Goal: Task Accomplishment & Management: Use online tool/utility

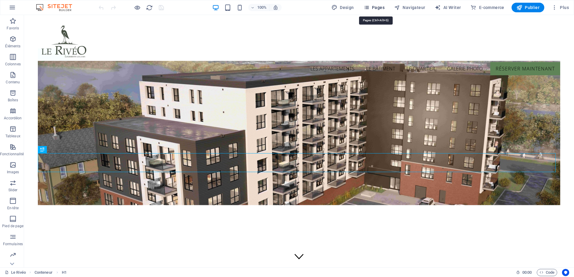
click at [382, 7] on span "Pages" at bounding box center [374, 8] width 21 height 6
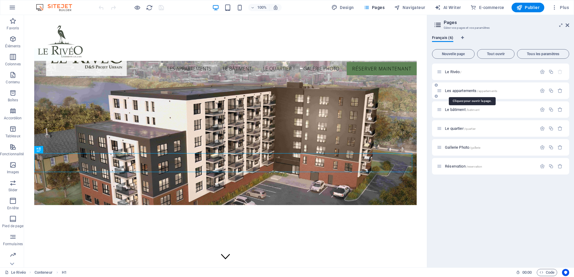
click at [468, 92] on span "Les appartements /appartements" at bounding box center [471, 91] width 52 height 5
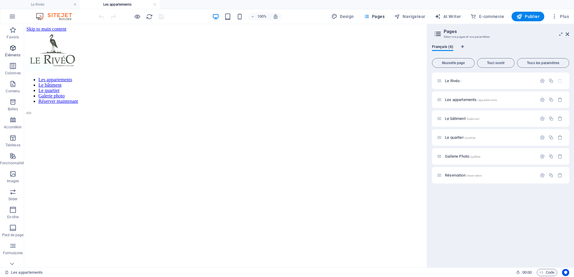
click at [16, 49] on icon "button" at bounding box center [12, 47] width 7 height 7
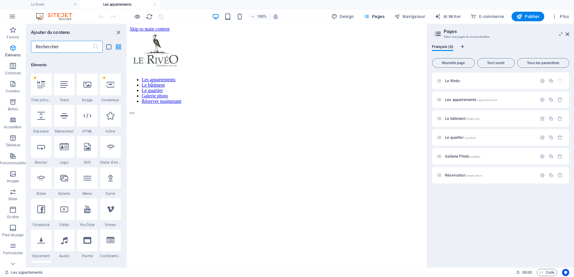
scroll to position [64, 0]
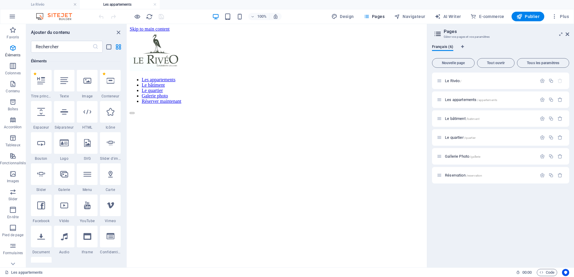
click at [202, 117] on html "Skip to main content Les appartements Le bâtiment Le quartier Galerie photo Rés…" at bounding box center [277, 70] width 300 height 93
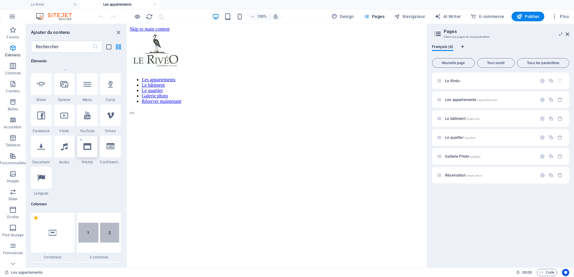
click at [89, 148] on icon at bounding box center [87, 147] width 8 height 8
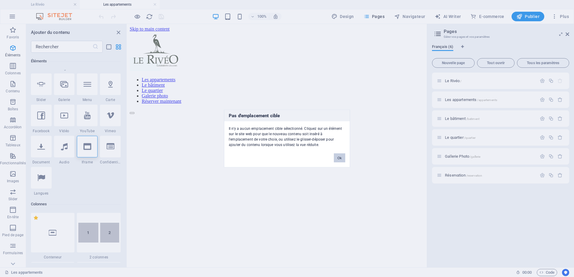
click at [339, 157] on button "Ok" at bounding box center [339, 158] width 11 height 9
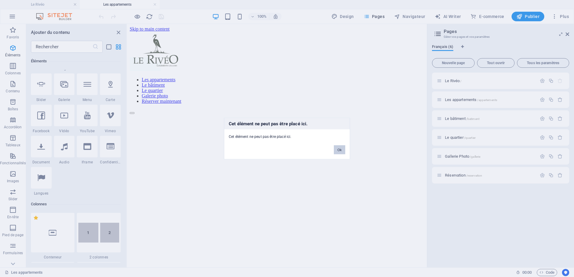
click at [338, 149] on button "Ok" at bounding box center [339, 150] width 11 height 9
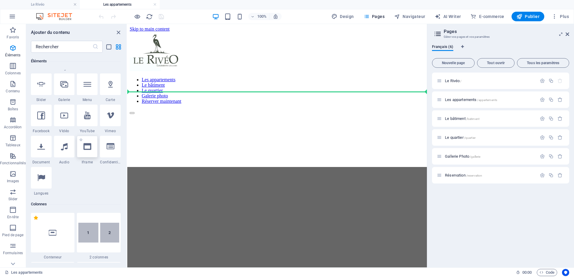
select select "%"
select select "px"
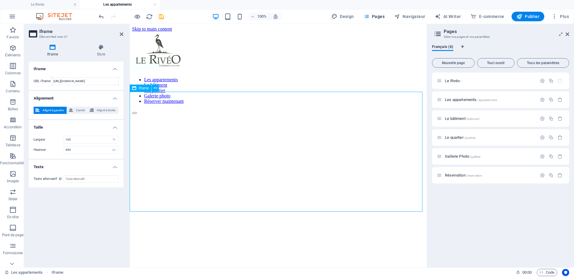
click at [182, 123] on div "</div>" at bounding box center [278, 174] width 293 height 121
click at [236, 129] on div "</div>" at bounding box center [278, 174] width 293 height 121
click at [156, 86] on icon at bounding box center [155, 88] width 3 height 6
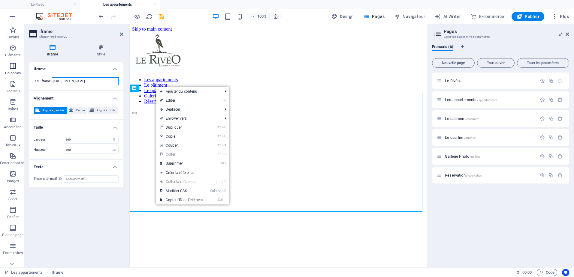
drag, startPoint x: 110, startPoint y: 82, endPoint x: 0, endPoint y: 70, distance: 110.2
click at [0, 70] on html "Le rivéo Le Rivéo Les appartements Favoris Éléments Colonnes Contenu Boîtes Acc…" at bounding box center [287, 138] width 574 height 277
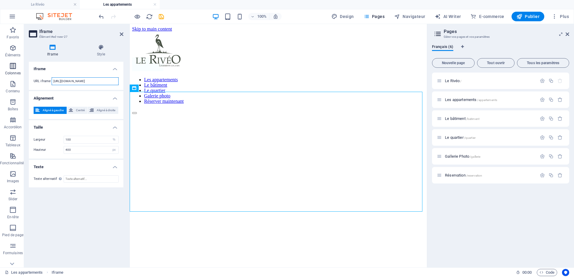
paste input "<iframe src="[URL][DOMAIN_NAME]" width="100%" height="100%" frameborder="0" scr…"
drag, startPoint x: 90, startPoint y: 82, endPoint x: -1, endPoint y: 82, distance: 91.3
click at [0, 82] on html "Le rivéo Le Rivéo Les appartements Favoris Éléments Colonnes Contenu Boîtes Acc…" at bounding box center [287, 138] width 574 height 277
click at [60, 81] on input "<iframe src="[URL][DOMAIN_NAME]" width="100%" height="100%" frameborder="0" scr…" at bounding box center [85, 81] width 67 height 8
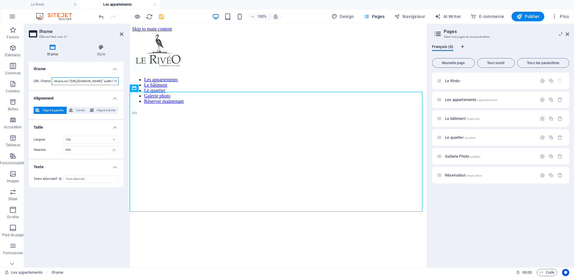
click at [65, 80] on input "<iframe src="[URL][DOMAIN_NAME]" width="100%" height="100%" frameborder="0" scr…" at bounding box center [85, 81] width 67 height 8
click at [68, 80] on input "<iframe src="[URL][DOMAIN_NAME]" width="100%" height="100%" frameborder="0" scr…" at bounding box center [85, 81] width 67 height 8
type input "[URL][DOMAIN_NAME]" width="100%" height="100%" frameborder="0" scrolling="no"><…"
drag, startPoint x: 236, startPoint y: 106, endPoint x: 151, endPoint y: 84, distance: 87.6
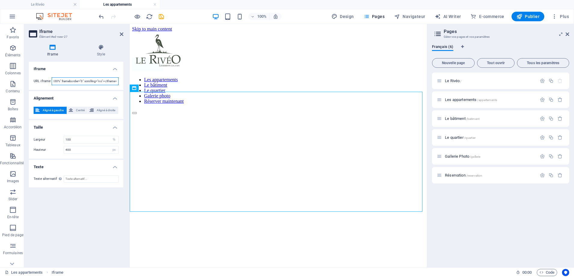
scroll to position [0, 0]
drag, startPoint x: 91, startPoint y: 80, endPoint x: 33, endPoint y: 80, distance: 58.0
click at [33, 80] on div "URL iframe [URL][DOMAIN_NAME]" width="100%" height="100%" frameborder="0" scrol…" at bounding box center [76, 81] width 95 height 17
click at [246, 154] on div "</div>" at bounding box center [278, 174] width 293 height 121
click at [117, 36] on header "Iframe Élément #ed-new-27" at bounding box center [76, 32] width 95 height 16
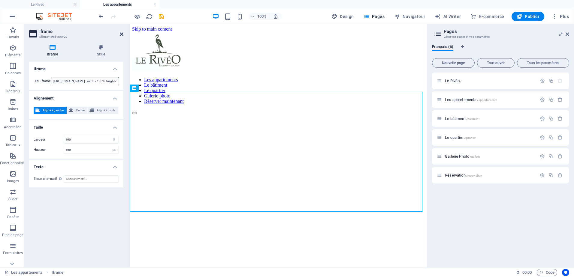
click at [121, 34] on icon at bounding box center [122, 34] width 4 height 5
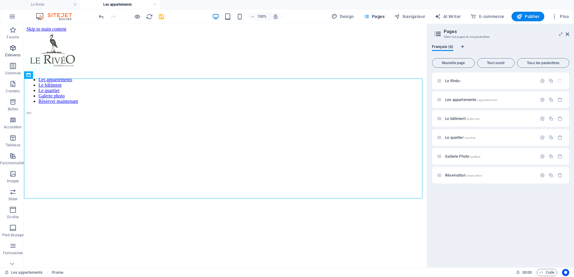
click at [12, 48] on icon "button" at bounding box center [12, 47] width 7 height 7
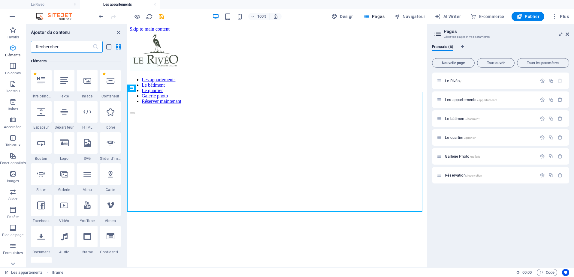
scroll to position [64, 0]
click at [88, 116] on div at bounding box center [87, 112] width 21 height 22
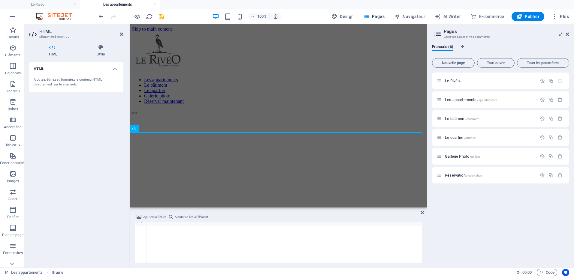
scroll to position [80, 0]
click at [154, 246] on div at bounding box center [285, 246] width 276 height 49
type textarea "<iframe src="[URL][DOMAIN_NAME]" width="100%" height="100%" frameborder="0" scr…"
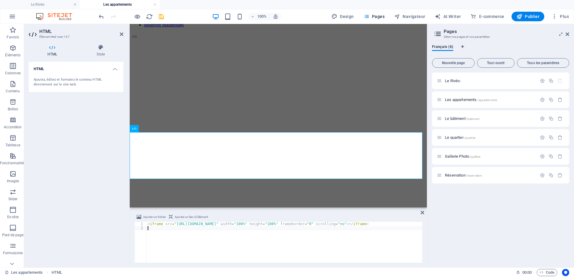
scroll to position [0, 0]
click at [56, 164] on div "HTML Ajoutez, éditez et formatez le contenu HTML directement sur le site web." at bounding box center [76, 162] width 95 height 201
click at [69, 159] on div "HTML Ajoutez, éditez et formatez le contenu HTML directement sur le site web." at bounding box center [76, 162] width 95 height 201
click at [109, 233] on div "HTML Ajoutez, éditez et formatez le contenu HTML directement sur le site web." at bounding box center [76, 162] width 95 height 201
click at [251, 159] on div at bounding box center [278, 182] width 293 height 46
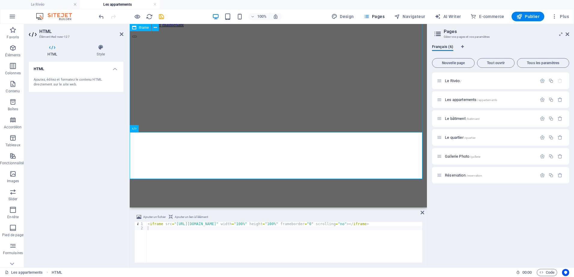
click at [255, 77] on div "</div>" at bounding box center [278, 98] width 293 height 121
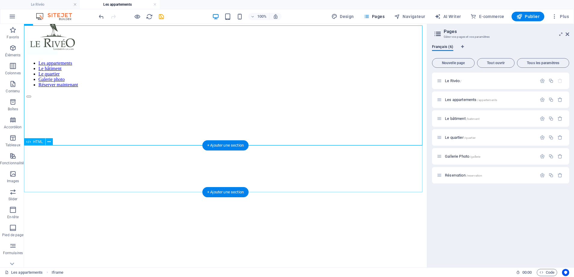
click at [305, 219] on div at bounding box center [225, 242] width 398 height 46
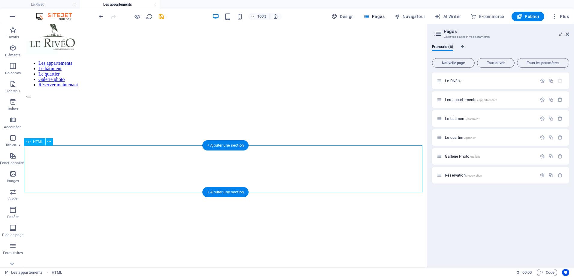
click at [192, 219] on div at bounding box center [225, 242] width 398 height 46
drag, startPoint x: 116, startPoint y: 177, endPoint x: 132, endPoint y: 172, distance: 16.8
click at [117, 219] on div at bounding box center [225, 242] width 398 height 46
click at [206, 189] on div "+ Ajouter une section" at bounding box center [225, 192] width 46 height 10
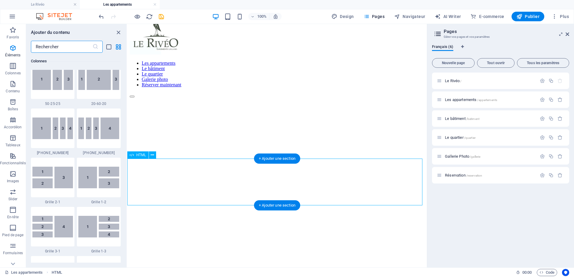
scroll to position [1051, 0]
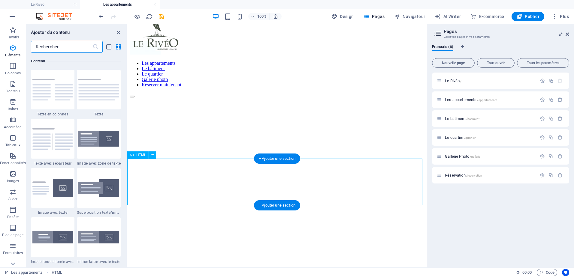
click at [242, 219] on div at bounding box center [277, 242] width 295 height 46
click at [275, 219] on div at bounding box center [277, 242] width 295 height 46
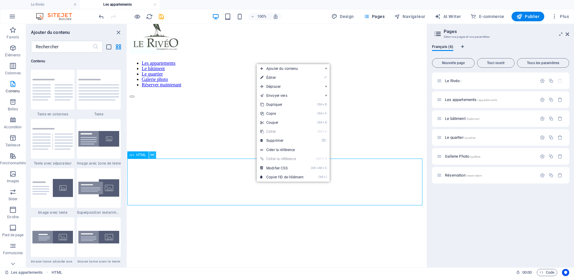
click at [153, 154] on icon at bounding box center [152, 155] width 3 height 6
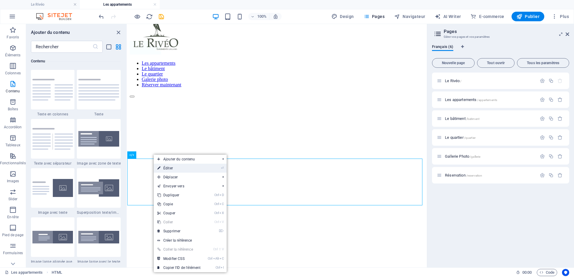
click at [173, 171] on link "⏎ Éditer" at bounding box center [179, 168] width 50 height 9
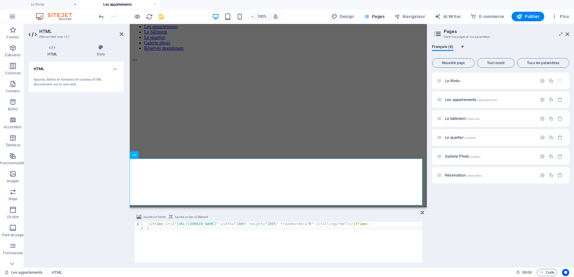
drag, startPoint x: 287, startPoint y: 205, endPoint x: 418, endPoint y: 238, distance: 134.7
click at [288, 228] on html "Skip to main content Les appartements Le bâtiment Le quartier Galerie photo Rés…" at bounding box center [278, 101] width 297 height 260
drag, startPoint x: 244, startPoint y: 224, endPoint x: 448, endPoint y: 274, distance: 210.4
click at [427, 268] on section "Favoris Éléments Colonnes Contenu Boîtes Accordéon Tableaux Fonctionnalités Ima…" at bounding box center [213, 146] width 427 height 244
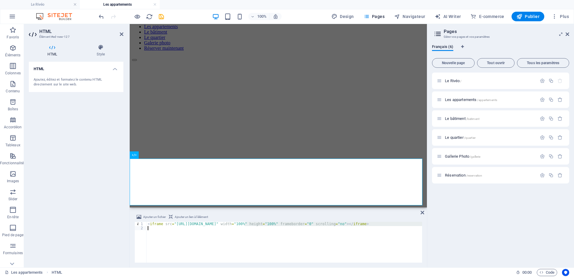
type textarea "<iframe src="[URL][DOMAIN_NAME]" width="100%" height="100%" frameborder="0" scr…"
click at [298, 238] on div "< iframe src = "[URL][DOMAIN_NAME]" width = "100%" height = "100%" frameborder …" at bounding box center [285, 242] width 276 height 41
click at [133, 156] on icon at bounding box center [134, 155] width 4 height 7
click at [158, 157] on button at bounding box center [154, 155] width 7 height 7
click at [360, 183] on div at bounding box center [278, 206] width 293 height 46
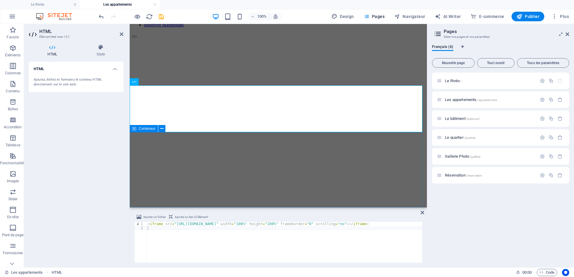
scroll to position [53, 0]
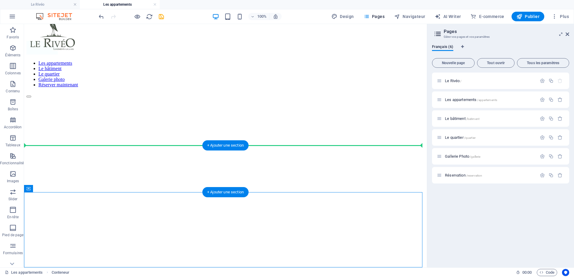
drag, startPoint x: 180, startPoint y: 133, endPoint x: 285, endPoint y: 178, distance: 114.1
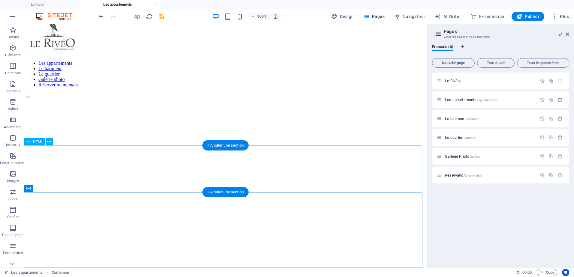
click at [195, 219] on div at bounding box center [225, 242] width 398 height 46
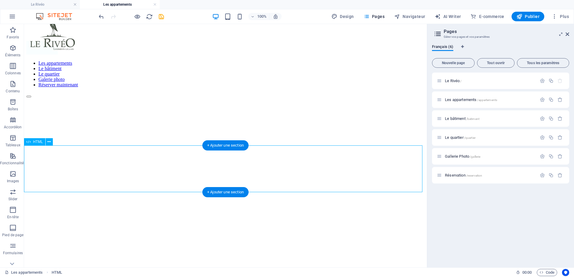
drag, startPoint x: 120, startPoint y: 159, endPoint x: 123, endPoint y: 160, distance: 3.1
click at [123, 219] on div at bounding box center [225, 242] width 398 height 46
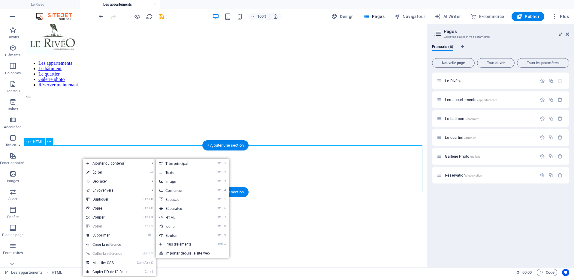
click at [80, 219] on div at bounding box center [225, 242] width 398 height 46
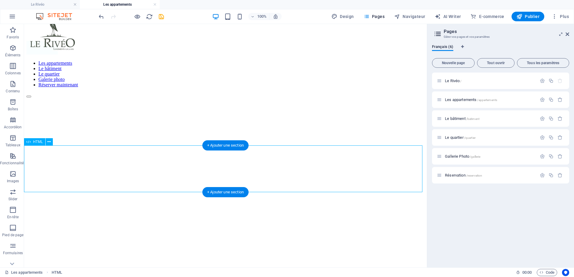
click at [85, 219] on div at bounding box center [225, 242] width 398 height 46
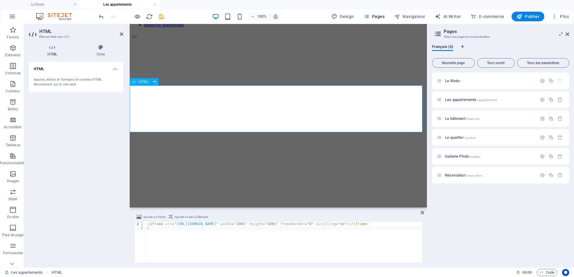
click at [289, 159] on div at bounding box center [278, 182] width 293 height 46
click at [281, 159] on div at bounding box center [278, 182] width 293 height 46
drag, startPoint x: 281, startPoint y: 106, endPoint x: 196, endPoint y: 63, distance: 95.2
click at [281, 159] on div at bounding box center [278, 182] width 293 height 46
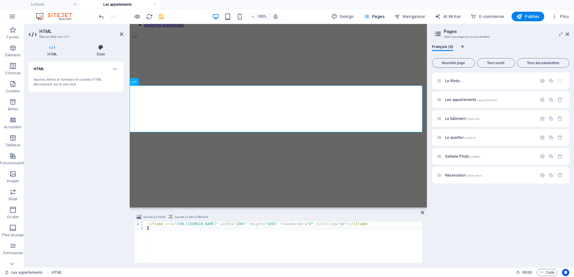
click at [102, 48] on icon at bounding box center [100, 47] width 45 height 6
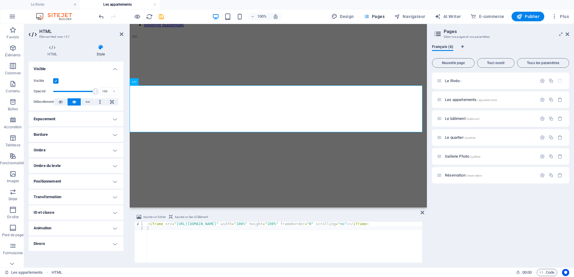
click at [100, 118] on h4 "Espacement" at bounding box center [76, 119] width 95 height 14
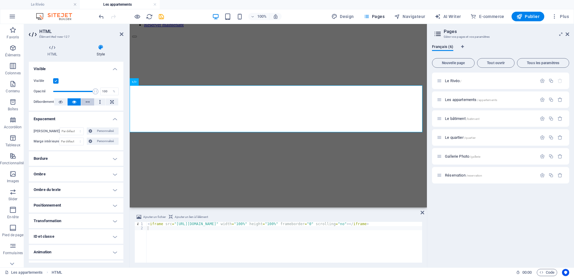
click at [86, 102] on icon at bounding box center [88, 102] width 4 height 7
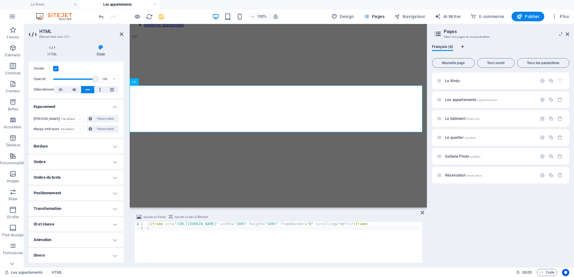
scroll to position [0, 0]
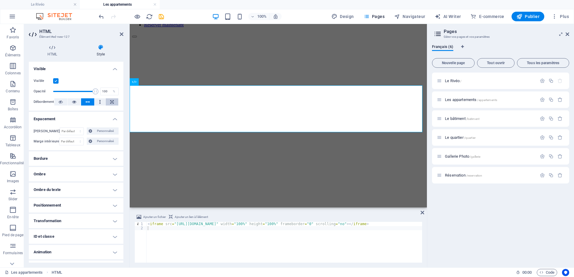
click at [110, 102] on icon at bounding box center [112, 102] width 4 height 7
click at [110, 104] on icon at bounding box center [112, 102] width 4 height 7
click at [100, 103] on icon at bounding box center [100, 102] width 2 height 7
click at [90, 99] on button at bounding box center [87, 102] width 13 height 7
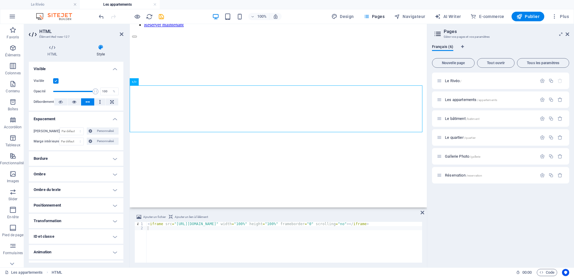
drag, startPoint x: 195, startPoint y: 131, endPoint x: 202, endPoint y: 99, distance: 33.2
click at [202, 159] on div at bounding box center [278, 182] width 293 height 46
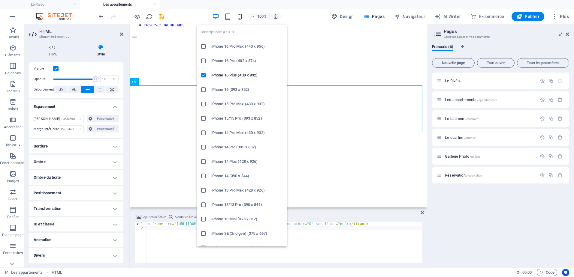
click at [238, 14] on icon "button" at bounding box center [239, 16] width 7 height 7
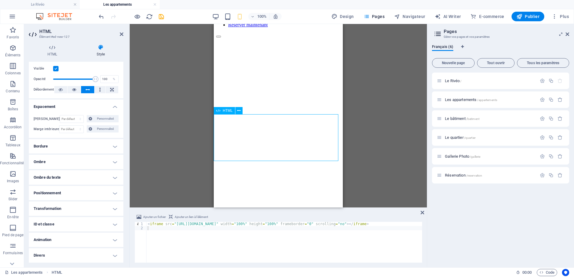
click at [280, 159] on div at bounding box center [278, 182] width 124 height 46
click at [271, 159] on div at bounding box center [278, 182] width 124 height 46
click at [220, 16] on div "100%" at bounding box center [246, 17] width 69 height 10
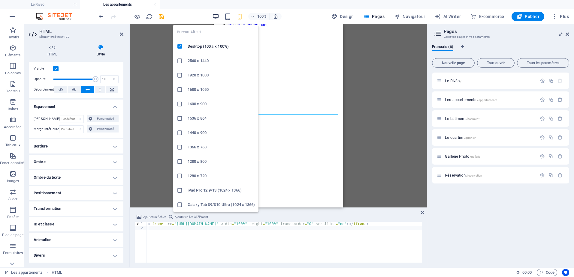
click at [216, 16] on icon "button" at bounding box center [215, 16] width 7 height 7
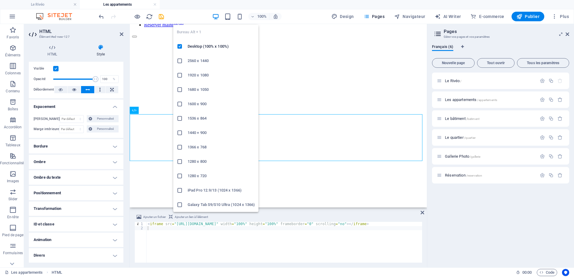
scroll to position [98, 0]
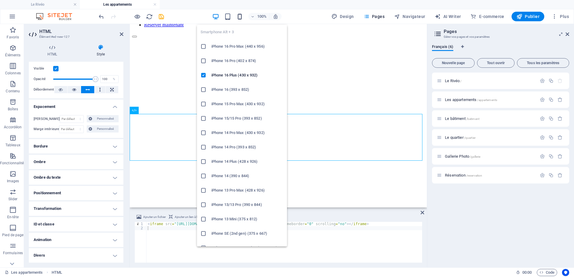
click at [238, 17] on icon "button" at bounding box center [239, 16] width 7 height 7
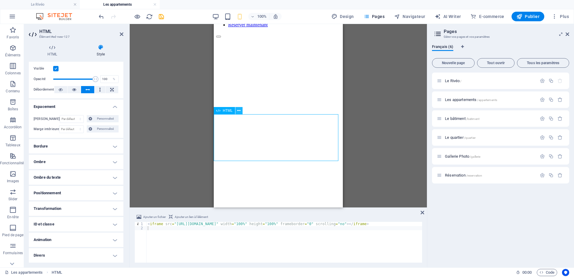
click at [238, 111] on icon at bounding box center [238, 111] width 3 height 6
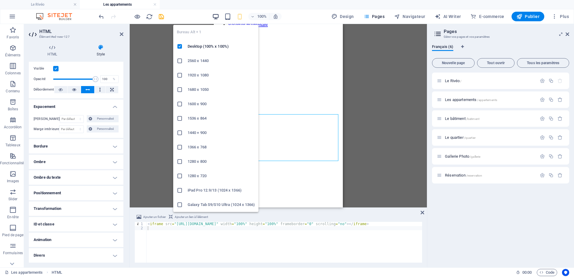
click at [214, 17] on icon "button" at bounding box center [215, 16] width 7 height 7
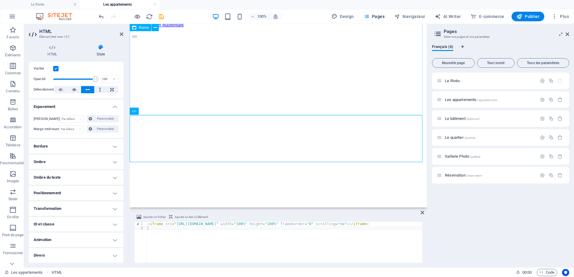
scroll to position [98, 0]
click at [254, 49] on div "</div>" at bounding box center [278, 98] width 293 height 121
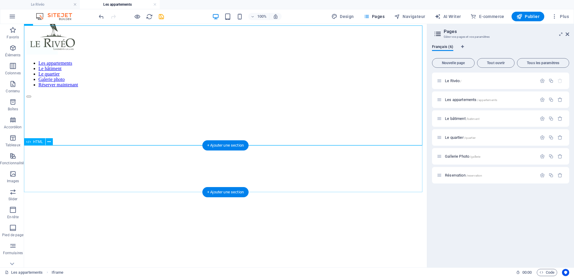
click at [185, 219] on div at bounding box center [225, 242] width 398 height 46
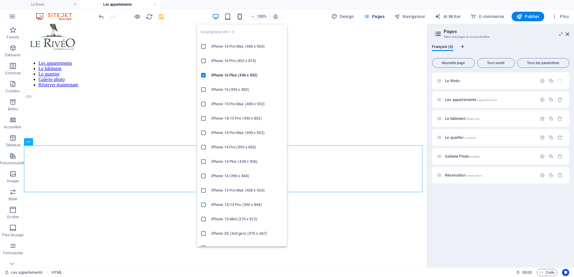
click at [241, 17] on icon "button" at bounding box center [239, 16] width 7 height 7
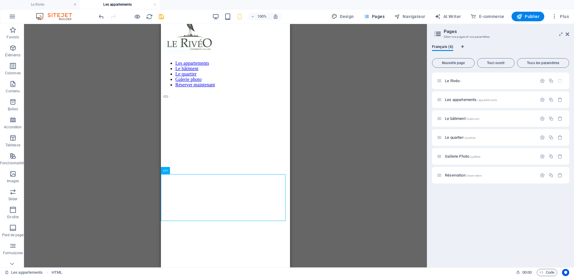
click at [106, 180] on div "Glissez et déposez l'élément de votre choix pour remplacer le contenu existant.…" at bounding box center [225, 146] width 403 height 244
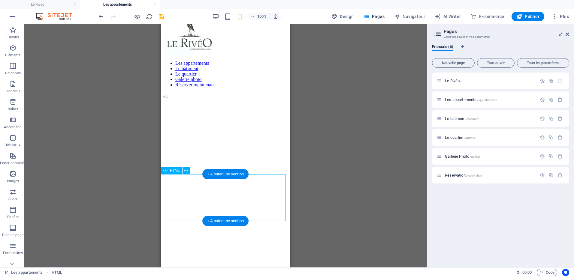
click at [220, 219] on div at bounding box center [225, 242] width 124 height 46
click at [219, 219] on div at bounding box center [225, 242] width 124 height 46
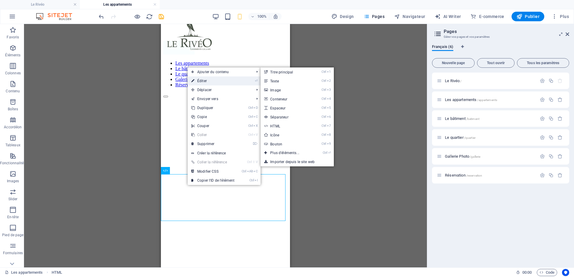
click at [215, 79] on link "⏎ Éditer" at bounding box center [213, 81] width 50 height 9
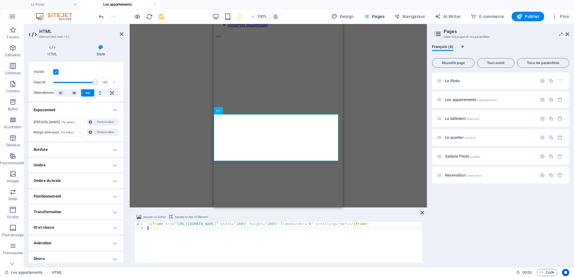
scroll to position [12, 0]
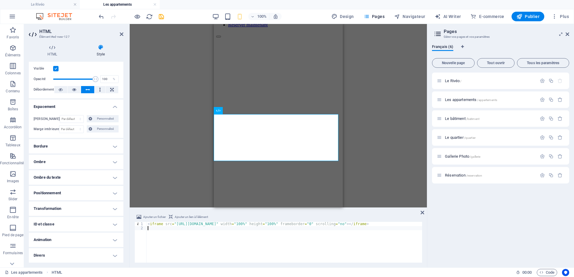
click at [96, 253] on h4 "Divers" at bounding box center [76, 256] width 95 height 14
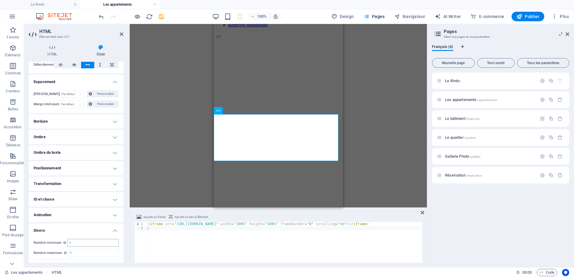
scroll to position [50, 0]
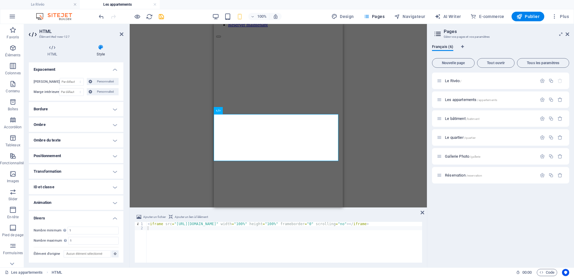
click at [77, 158] on h4 "Positionnement" at bounding box center [76, 156] width 95 height 14
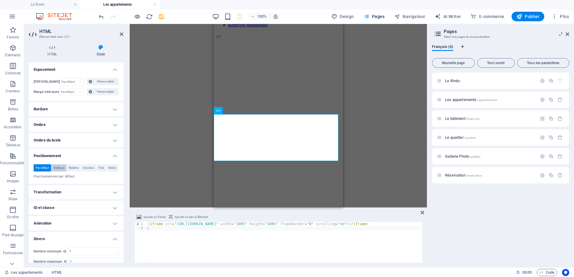
click at [63, 165] on span "Statique" at bounding box center [58, 168] width 11 height 7
click at [77, 166] on span "Relative" at bounding box center [74, 168] width 10 height 7
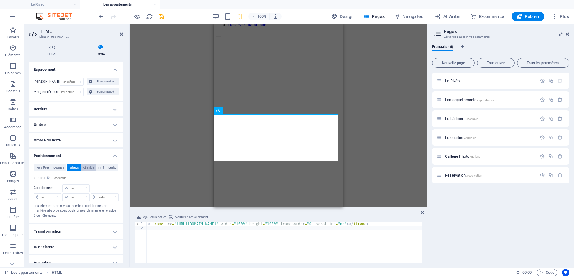
click at [85, 168] on span "Absolue" at bounding box center [88, 168] width 11 height 7
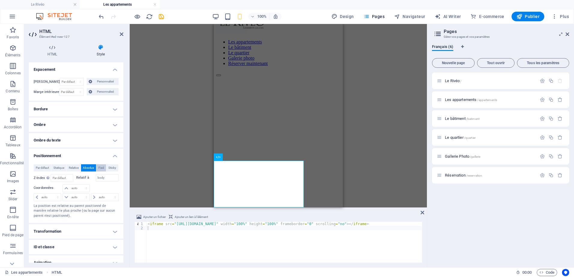
click at [99, 168] on span "Fixé" at bounding box center [101, 168] width 5 height 7
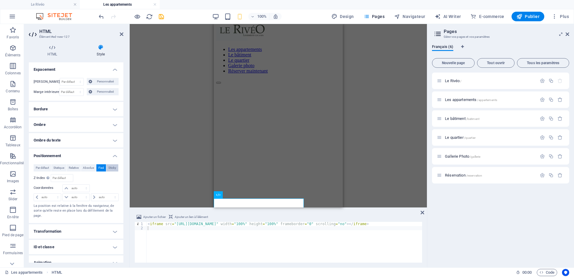
click at [112, 168] on span "Sticky" at bounding box center [112, 168] width 8 height 7
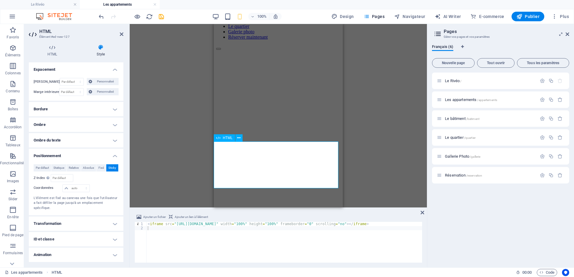
scroll to position [84, 0]
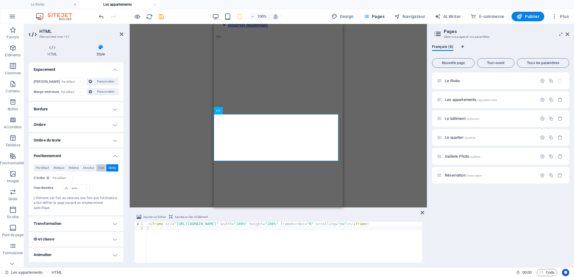
click at [99, 167] on span "Fixé" at bounding box center [101, 168] width 5 height 7
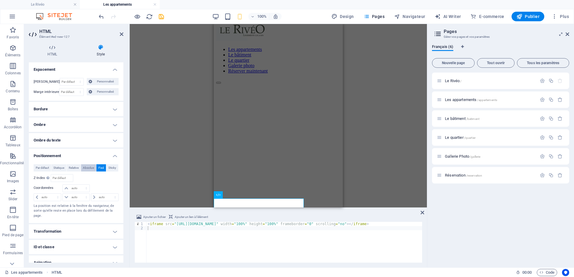
click at [88, 170] on span "Absolue" at bounding box center [88, 168] width 11 height 7
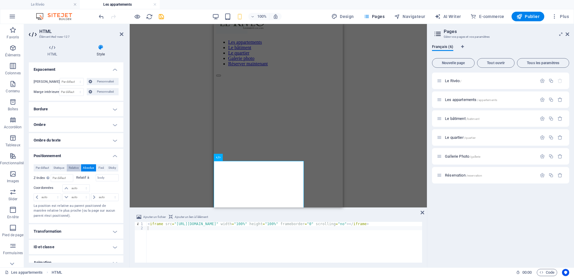
click at [74, 167] on span "Relative" at bounding box center [74, 168] width 10 height 7
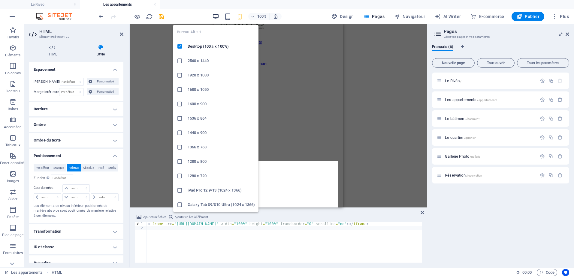
click at [219, 19] on icon "button" at bounding box center [215, 16] width 7 height 7
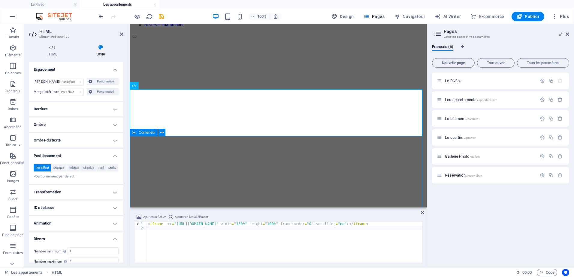
scroll to position [126, 0]
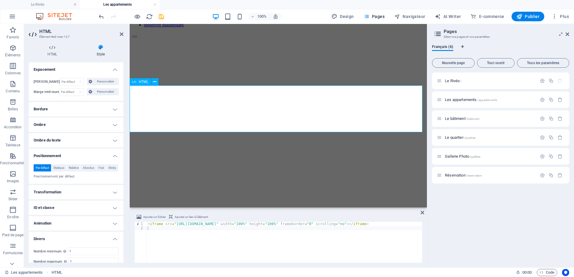
click at [228, 159] on div at bounding box center [278, 182] width 293 height 46
click at [78, 169] on span "Relative" at bounding box center [74, 168] width 10 height 7
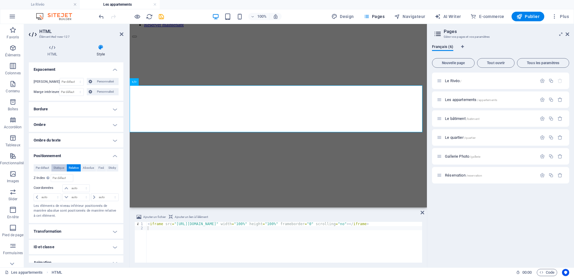
click at [62, 166] on span "Statique" at bounding box center [58, 168] width 11 height 7
click at [122, 34] on icon at bounding box center [122, 34] width 4 height 5
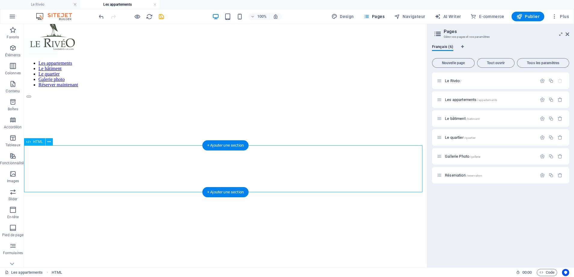
click at [171, 219] on div at bounding box center [225, 242] width 398 height 46
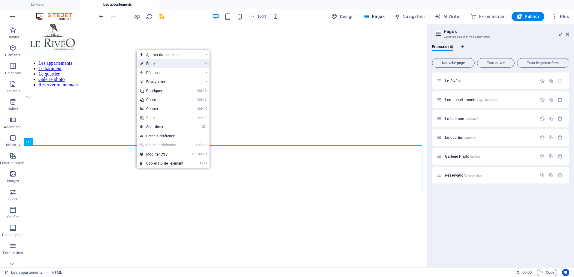
click at [149, 62] on link "⏎ Éditer" at bounding box center [162, 63] width 50 height 9
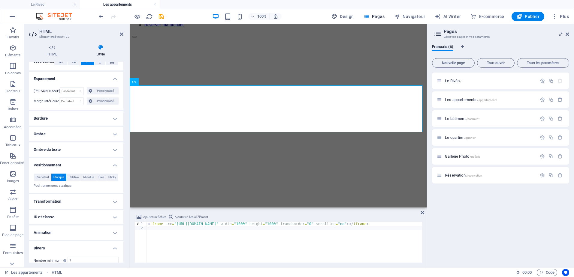
scroll to position [70, 0]
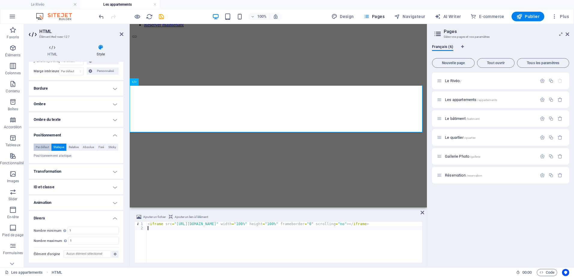
click at [44, 148] on span "Par défaut" at bounding box center [42, 147] width 13 height 7
click at [64, 146] on span "Statique" at bounding box center [58, 147] width 11 height 7
click at [76, 145] on span "Relative" at bounding box center [74, 147] width 10 height 7
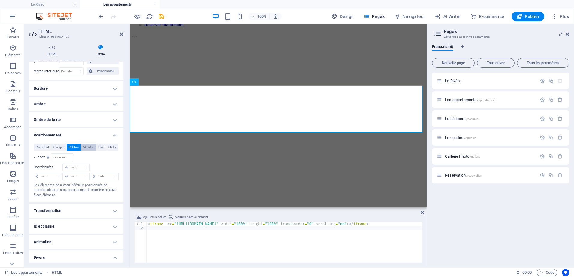
click at [86, 146] on span "Absolue" at bounding box center [88, 147] width 11 height 7
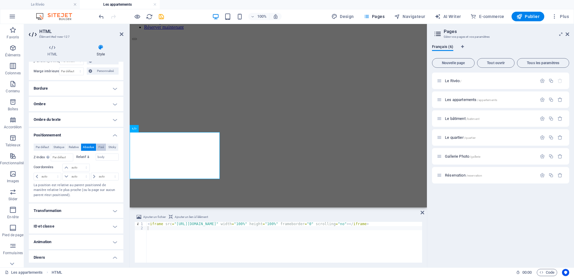
click at [100, 147] on span "Fixé" at bounding box center [101, 147] width 5 height 7
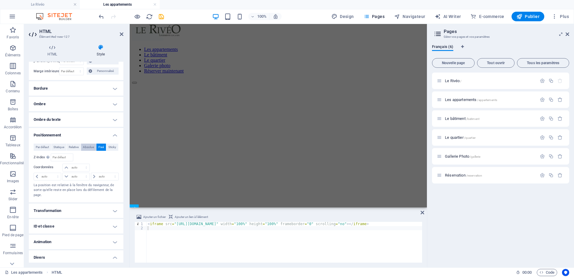
click at [83, 147] on span "Absolue" at bounding box center [88, 147] width 11 height 7
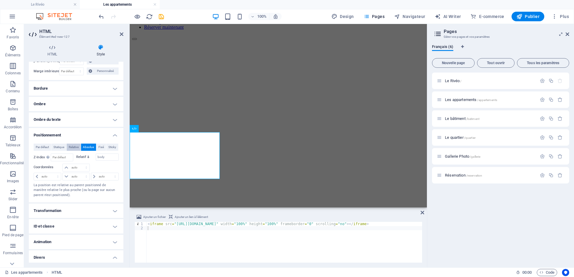
click at [75, 148] on span "Relative" at bounding box center [74, 147] width 10 height 7
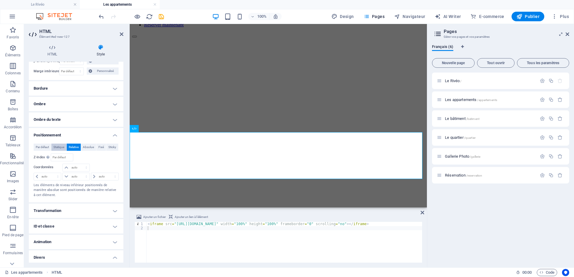
click at [64, 148] on span "Statique" at bounding box center [58, 147] width 11 height 7
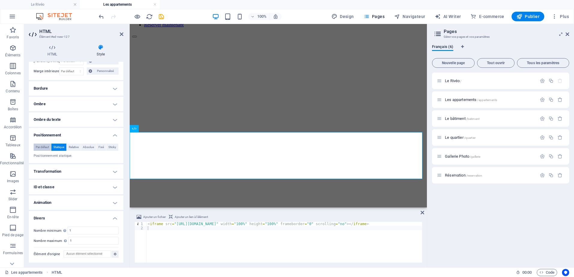
click at [46, 148] on span "Par défaut" at bounding box center [42, 147] width 13 height 7
click at [89, 147] on span "Absolue" at bounding box center [88, 147] width 11 height 7
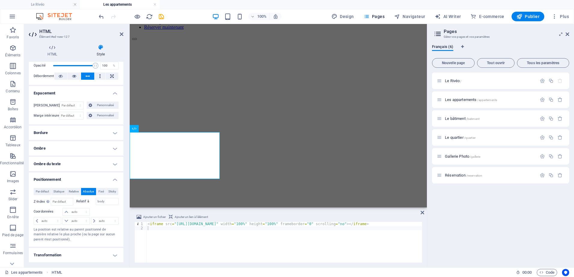
scroll to position [10, 0]
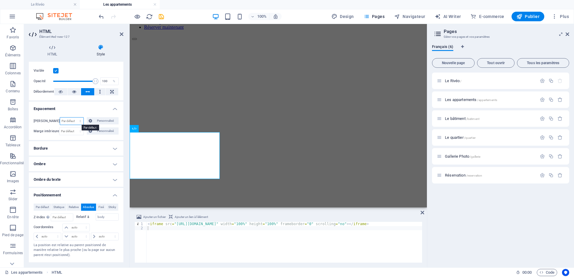
click at [77, 122] on select "Par défaut auto px % rem vw vh Personnalisé" at bounding box center [72, 121] width 24 height 7
click at [60, 118] on select "Par défaut auto px % rem vw vh Personnalisé" at bounding box center [72, 121] width 24 height 7
click at [71, 121] on select "Par défaut auto px % rem vw vh Personnalisé" at bounding box center [72, 121] width 24 height 7
select select "%"
click at [73, 118] on select "Par défaut auto px % rem vw vh Personnalisé" at bounding box center [72, 121] width 24 height 7
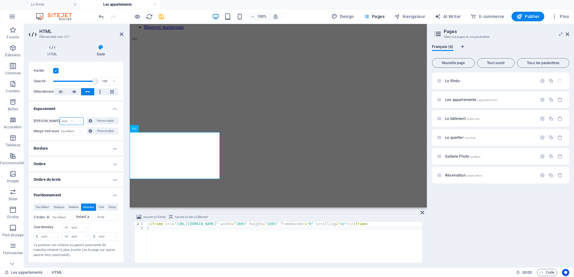
type input "100"
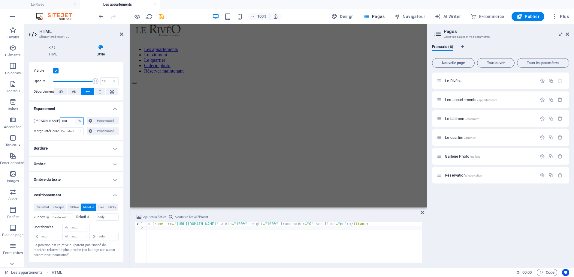
click at [79, 122] on select "Par défaut auto px % rem vw vh Personnalisé" at bounding box center [79, 121] width 8 height 7
select select "auto"
click at [75, 118] on select "Par défaut auto px % rem vw vh Personnalisé" at bounding box center [79, 121] width 8 height 7
select select "DISABLED_OPTION_VALUE"
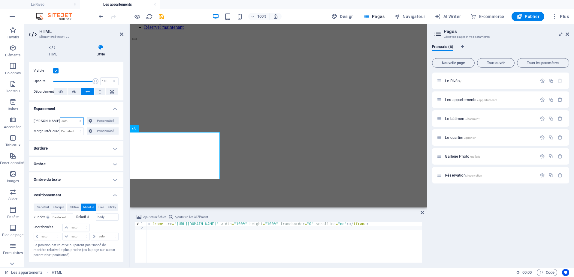
scroll to position [0, 0]
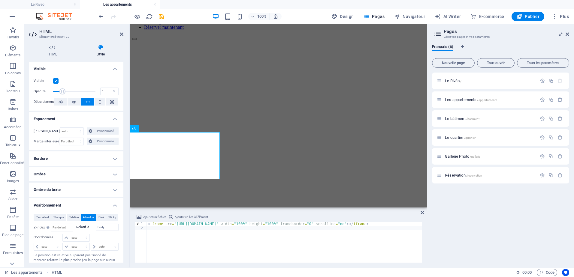
drag, startPoint x: 93, startPoint y: 92, endPoint x: 53, endPoint y: 91, distance: 39.9
click at [59, 91] on span at bounding box center [62, 92] width 6 height 6
drag, startPoint x: 53, startPoint y: 91, endPoint x: 59, endPoint y: 91, distance: 6.6
click at [59, 91] on span at bounding box center [59, 92] width 6 height 6
drag, startPoint x: 59, startPoint y: 91, endPoint x: 69, endPoint y: 90, distance: 9.9
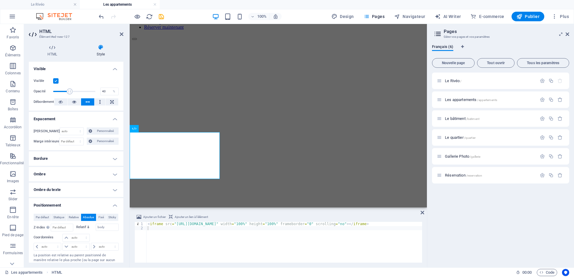
click at [69, 90] on span at bounding box center [70, 92] width 6 height 6
drag, startPoint x: 89, startPoint y: 92, endPoint x: 98, endPoint y: 92, distance: 8.4
click at [96, 92] on span at bounding box center [92, 92] width 6 height 6
type input "100"
drag, startPoint x: 93, startPoint y: 92, endPoint x: 128, endPoint y: 94, distance: 34.9
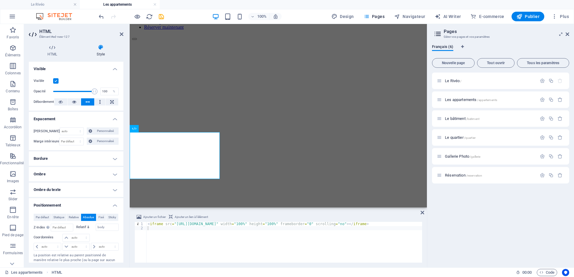
click at [118, 93] on div "Visible Opacité 100 % Débordement" at bounding box center [76, 92] width 95 height 38
click at [163, 67] on div "</div>" at bounding box center [278, 100] width 293 height 121
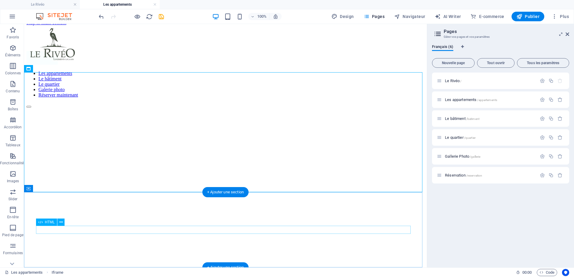
click at [234, 229] on div at bounding box center [225, 229] width 398 height 0
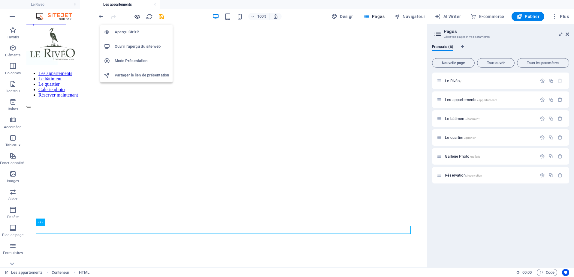
click at [140, 19] on icon "button" at bounding box center [137, 16] width 7 height 7
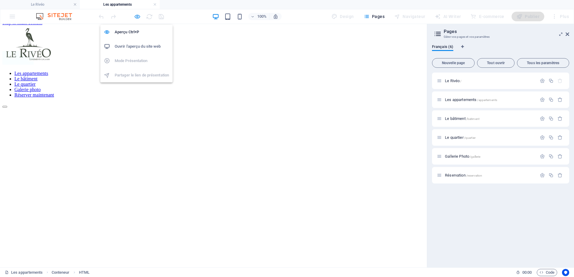
scroll to position [0, 0]
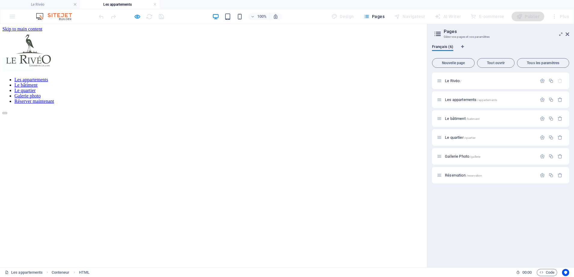
click at [41, 236] on div at bounding box center [213, 236] width 422 height 0
click at [47, 236] on div at bounding box center [213, 236] width 422 height 0
drag, startPoint x: 41, startPoint y: 226, endPoint x: 40, endPoint y: 231, distance: 5.4
click at [41, 236] on div at bounding box center [213, 236] width 422 height 0
click at [45, 236] on div at bounding box center [213, 236] width 422 height 0
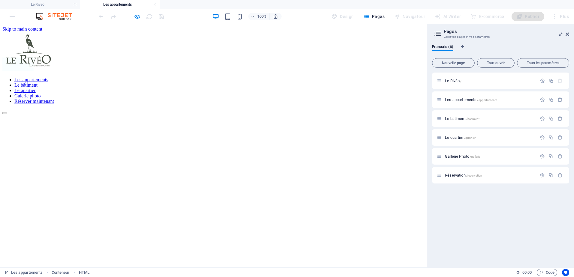
click at [44, 236] on div at bounding box center [213, 236] width 422 height 0
click at [139, 16] on icon "button" at bounding box center [137, 16] width 7 height 7
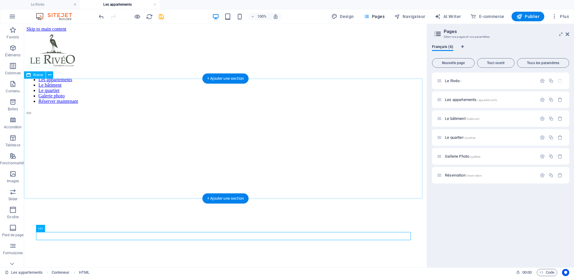
click at [217, 114] on div "</div>" at bounding box center [225, 174] width 398 height 121
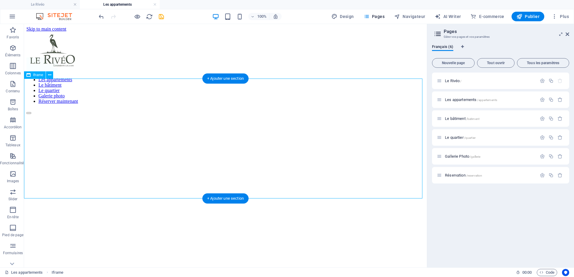
drag, startPoint x: 155, startPoint y: 84, endPoint x: 153, endPoint y: 91, distance: 7.0
click at [155, 114] on div "</div>" at bounding box center [225, 174] width 398 height 121
click at [77, 236] on div at bounding box center [225, 236] width 398 height 0
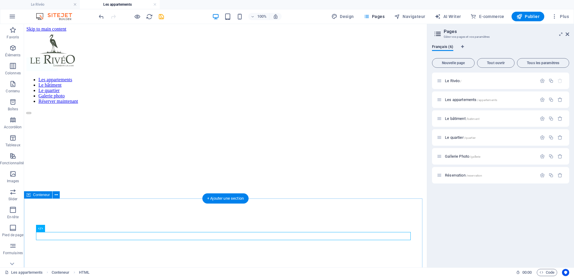
click at [39, 236] on div at bounding box center [225, 236] width 398 height 0
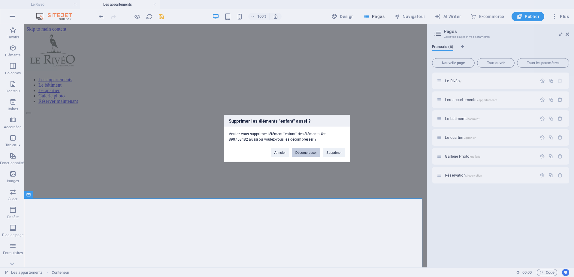
click at [312, 152] on button "Décompresser" at bounding box center [306, 152] width 29 height 9
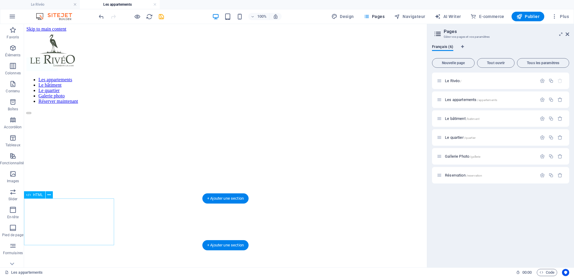
click at [65, 236] on div at bounding box center [71, 259] width 90 height 46
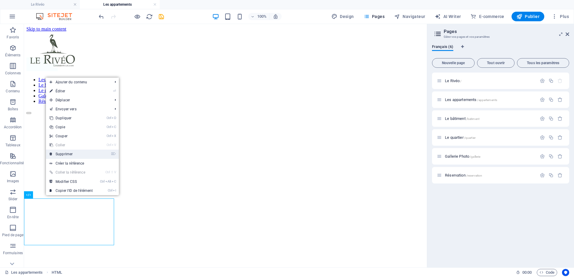
click at [76, 152] on link "⌦ Supprimer" at bounding box center [71, 154] width 50 height 9
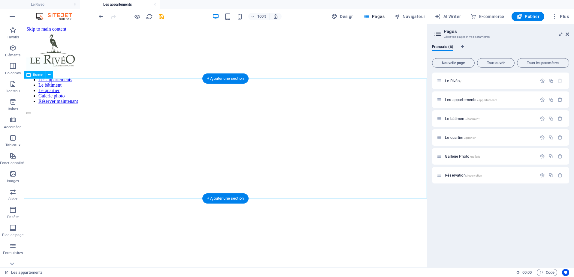
click at [229, 131] on div "</div>" at bounding box center [225, 174] width 398 height 121
click at [224, 114] on div "</div>" at bounding box center [225, 174] width 398 height 121
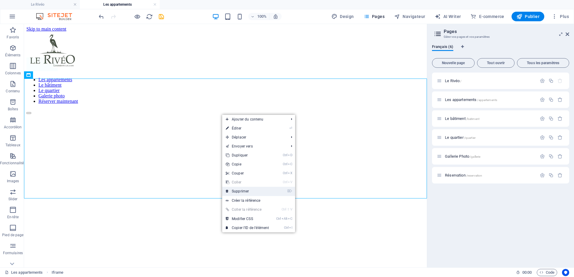
click at [247, 190] on link "⌦ Supprimer" at bounding box center [247, 191] width 50 height 9
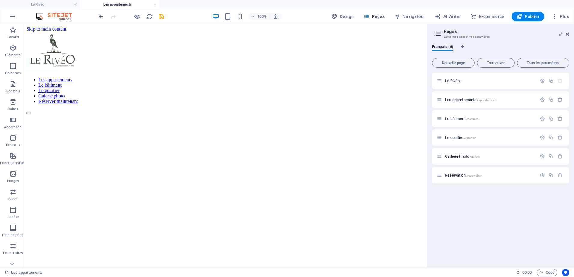
click at [181, 117] on html "Skip to main content Les appartements Le bâtiment Le quartier Galerie photo Rés…" at bounding box center [225, 70] width 403 height 93
click at [11, 51] on icon "button" at bounding box center [12, 47] width 7 height 7
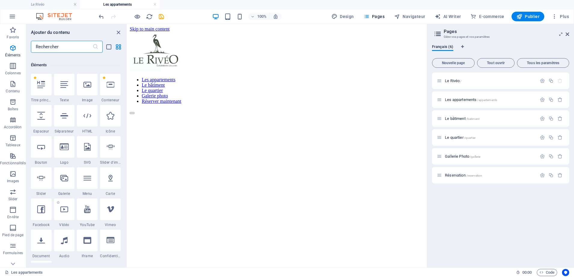
scroll to position [64, 0]
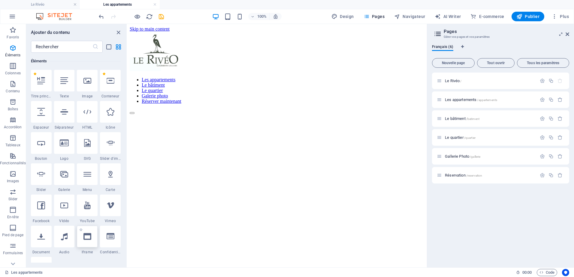
click at [90, 239] on icon at bounding box center [87, 237] width 8 height 8
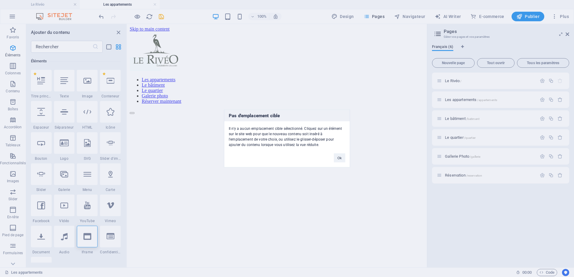
drag, startPoint x: 90, startPoint y: 233, endPoint x: 203, endPoint y: 137, distance: 147.7
click at [203, 137] on div "Pas d'emplacement cible Il n'y a aucun emplacement cible sélectionné. Cliquez s…" at bounding box center [287, 138] width 574 height 277
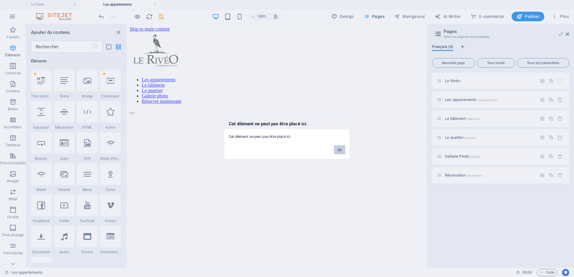
click at [338, 149] on button "Ok" at bounding box center [339, 150] width 11 height 9
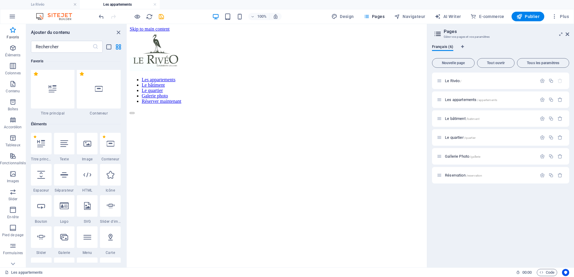
scroll to position [0, 0]
click at [14, 50] on icon "button" at bounding box center [12, 47] width 7 height 7
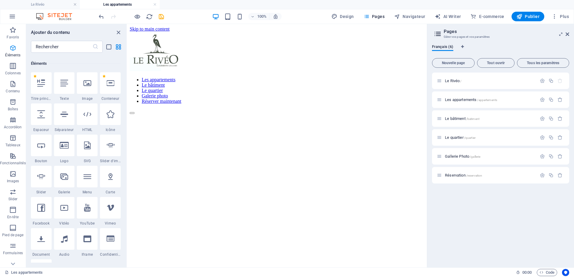
scroll to position [64, 0]
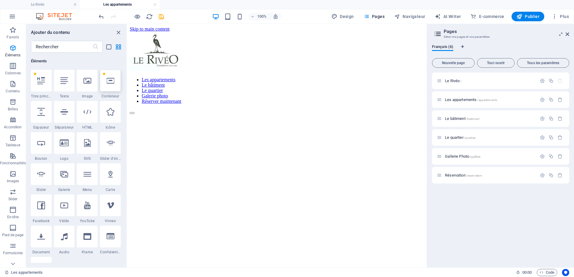
click at [104, 81] on div at bounding box center [110, 81] width 21 height 22
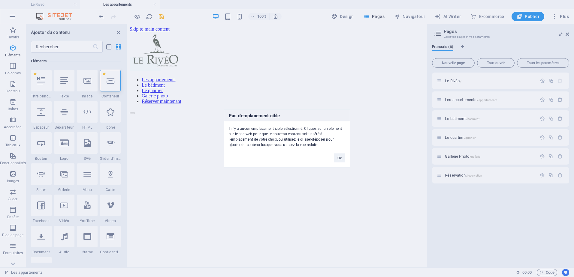
drag, startPoint x: 104, startPoint y: 81, endPoint x: 218, endPoint y: 134, distance: 125.4
click at [218, 134] on div "Pas d'emplacement cible Il n'y a aucun emplacement cible sélectionné. Cliquez s…" at bounding box center [287, 138] width 574 height 277
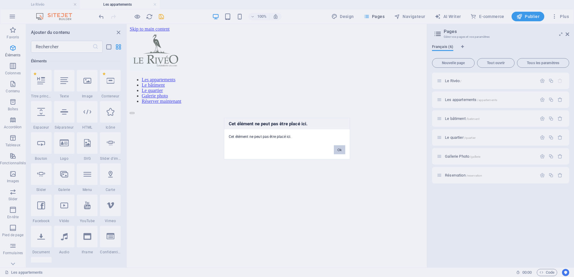
drag, startPoint x: 341, startPoint y: 151, endPoint x: 194, endPoint y: 121, distance: 149.4
click at [341, 151] on button "Ok" at bounding box center [339, 150] width 11 height 9
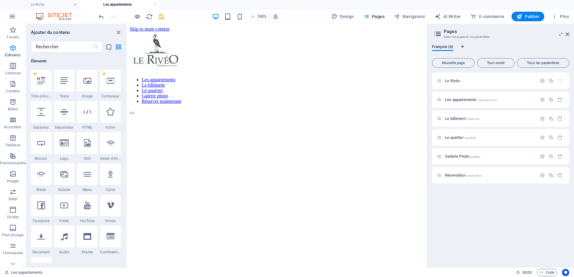
click at [256, 117] on html "Skip to main content Les appartements Le bâtiment Le quartier Galerie photo Rés…" at bounding box center [277, 70] width 300 height 93
click at [135, 114] on div at bounding box center [277, 114] width 295 height 0
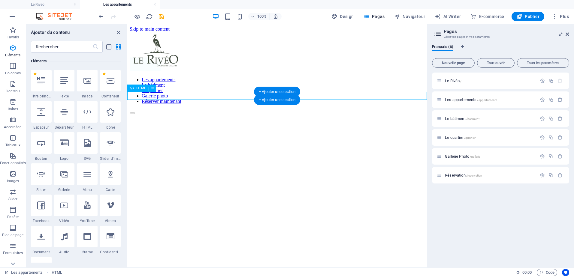
click at [134, 114] on div at bounding box center [277, 114] width 295 height 0
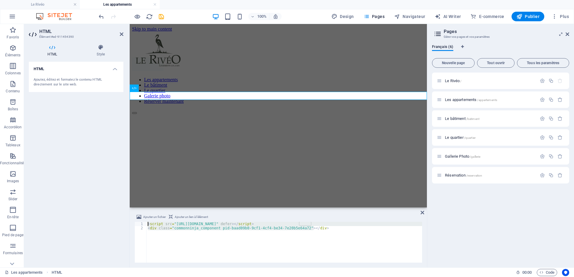
drag, startPoint x: 337, startPoint y: 247, endPoint x: 74, endPoint y: 217, distance: 264.4
click at [74, 217] on div "HTML Élément #ed-911454390 HTML Style HTML Ajoutez, éditez et formatez le conte…" at bounding box center [225, 146] width 403 height 244
click at [194, 244] on div "< script src = "[URL][DOMAIN_NAME]" defer > </ script > < div class = "commonni…" at bounding box center [285, 242] width 276 height 41
drag, startPoint x: 363, startPoint y: 251, endPoint x: 120, endPoint y: 220, distance: 245.3
click at [120, 220] on div "HTML Élément #ed-911454390 HTML Style HTML Ajoutez, éditez et formatez le conte…" at bounding box center [225, 146] width 403 height 244
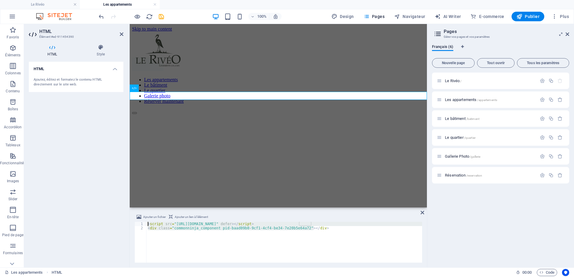
type textarea "<script src="[URL][DOMAIN_NAME]" defer></script> <div class="commonninja_compon…"
click at [242, 232] on div "< script src = "[URL][DOMAIN_NAME]" defer > </ script > < div class = "commonni…" at bounding box center [285, 246] width 276 height 49
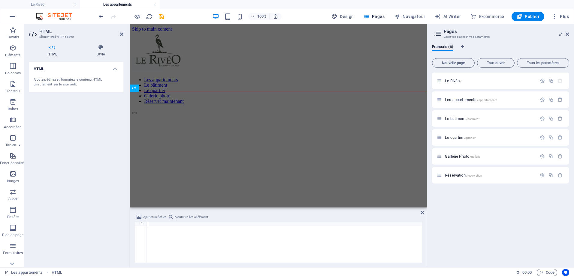
click at [115, 213] on div "HTML Ajoutez, éditez et formatez le contenu HTML directement sur le site web." at bounding box center [76, 162] width 95 height 201
click at [423, 214] on icon at bounding box center [423, 213] width 4 height 5
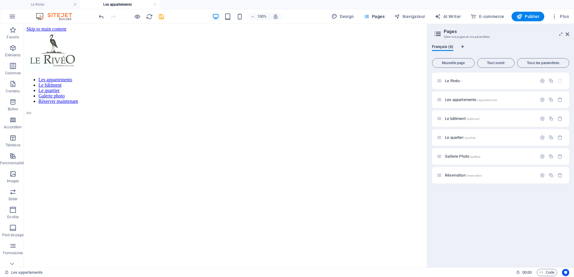
click at [138, 117] on html "Skip to main content Les appartements Le bâtiment Le quartier Galerie photo Rés…" at bounding box center [225, 70] width 403 height 93
click at [11, 49] on icon "button" at bounding box center [12, 47] width 7 height 7
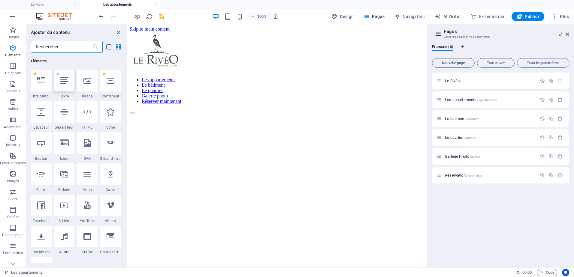
scroll to position [0, 0]
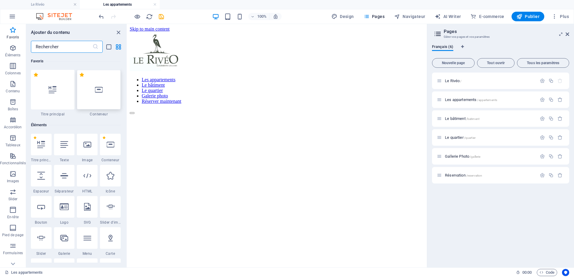
click at [108, 89] on div at bounding box center [99, 90] width 44 height 40
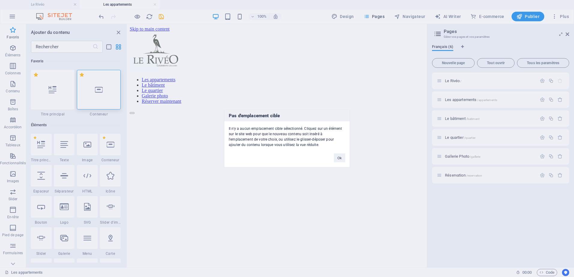
drag, startPoint x: 108, startPoint y: 89, endPoint x: 251, endPoint y: 135, distance: 151.1
click at [251, 135] on div "Pas d'emplacement cible Il n'y a aucun emplacement cible sélectionné. Cliquez s…" at bounding box center [287, 138] width 574 height 277
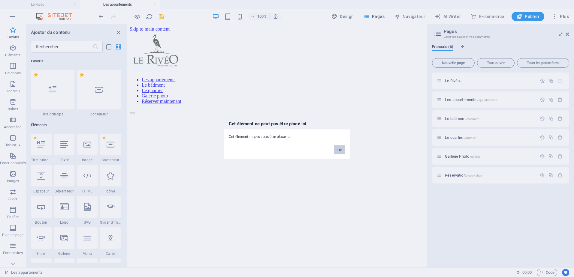
click at [340, 149] on button "Ok" at bounding box center [339, 150] width 11 height 9
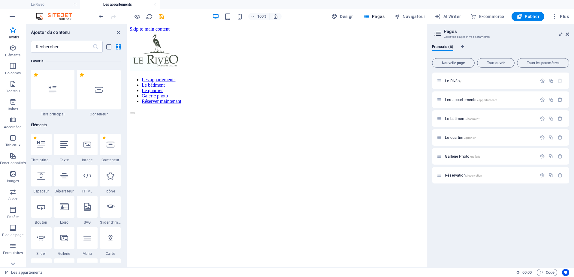
click at [161, 117] on html "Skip to main content Les appartements Le bâtiment Le quartier Galerie photo Rés…" at bounding box center [277, 70] width 300 height 93
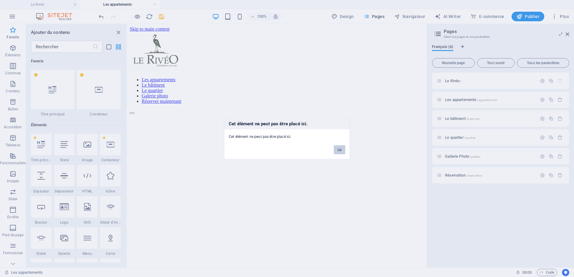
click at [341, 150] on button "Ok" at bounding box center [339, 150] width 11 height 9
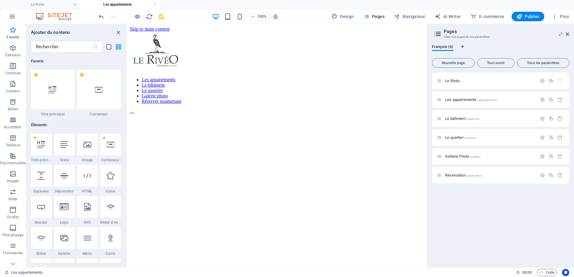
drag, startPoint x: 257, startPoint y: 156, endPoint x: 254, endPoint y: 156, distance: 3.1
click at [256, 117] on html "Skip to main content Les appartements Le bâtiment Le quartier Galerie photo Rés…" at bounding box center [277, 70] width 300 height 93
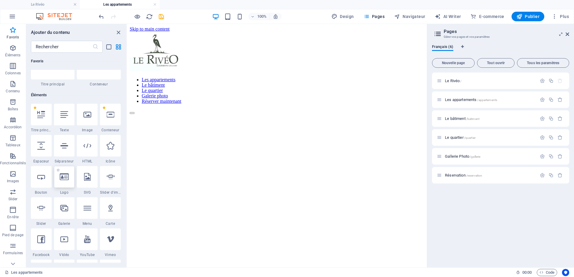
scroll to position [60, 0]
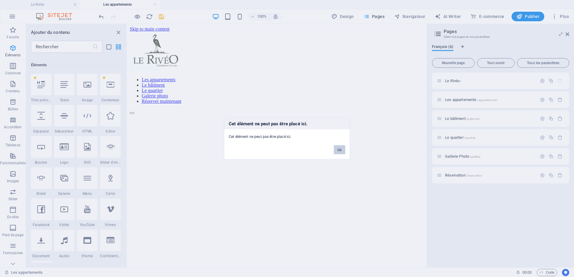
click at [337, 151] on button "Ok" at bounding box center [339, 150] width 11 height 9
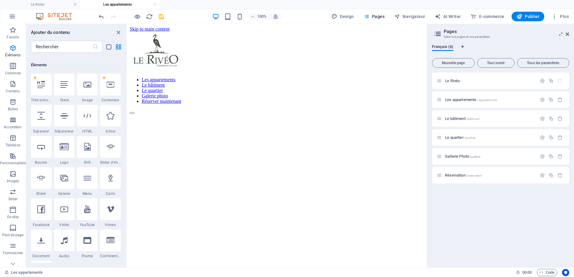
drag, startPoint x: 279, startPoint y: 144, endPoint x: 231, endPoint y: 136, distance: 48.4
drag, startPoint x: 231, startPoint y: 136, endPoint x: 211, endPoint y: 135, distance: 20.2
click at [211, 117] on html "Skip to main content Les appartements Le bâtiment Le quartier Galerie photo Rés…" at bounding box center [277, 70] width 300 height 93
click at [251, 117] on html "Skip to main content Les appartements Le bâtiment Le quartier Galerie photo Rés…" at bounding box center [277, 70] width 300 height 93
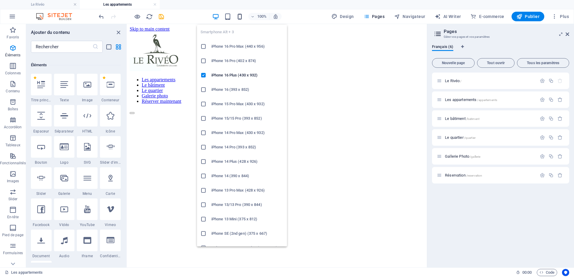
click at [238, 17] on icon "button" at bounding box center [239, 16] width 7 height 7
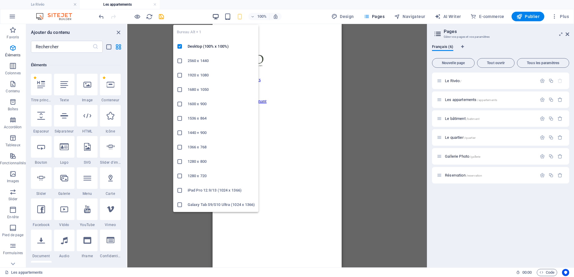
click at [219, 16] on icon "button" at bounding box center [215, 16] width 7 height 7
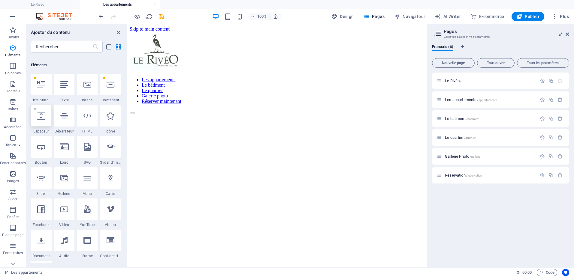
click at [42, 119] on icon at bounding box center [41, 116] width 8 height 8
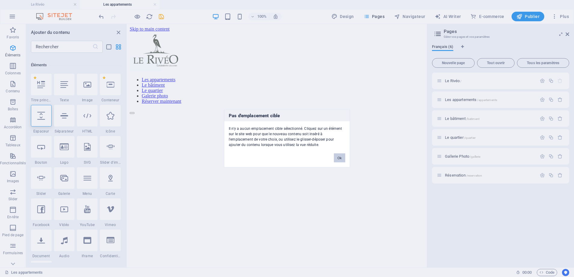
click at [344, 160] on button "Ok" at bounding box center [339, 158] width 11 height 9
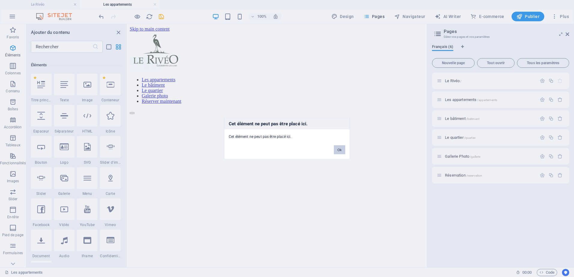
click at [339, 148] on button "Ok" at bounding box center [339, 150] width 11 height 9
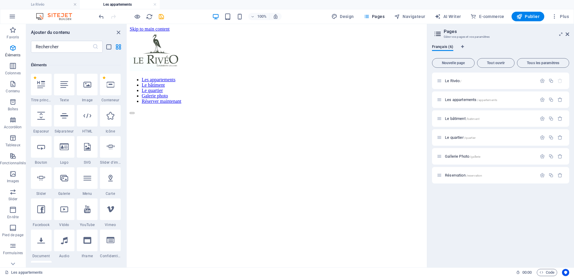
drag, startPoint x: 191, startPoint y: 105, endPoint x: 173, endPoint y: 147, distance: 45.6
click at [173, 117] on html "Skip to main content Les appartements Le bâtiment Le quartier Galerie photo Rés…" at bounding box center [277, 70] width 300 height 93
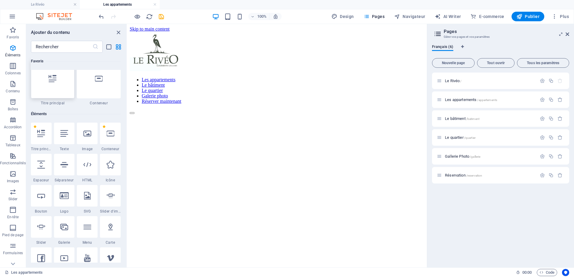
scroll to position [0, 0]
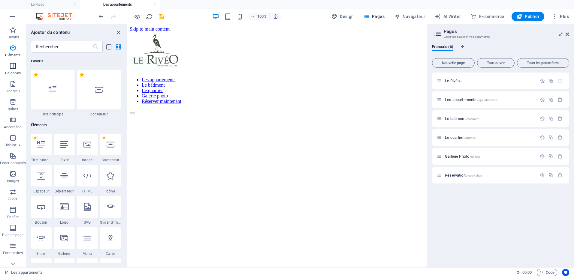
click at [12, 68] on icon "button" at bounding box center [12, 65] width 7 height 7
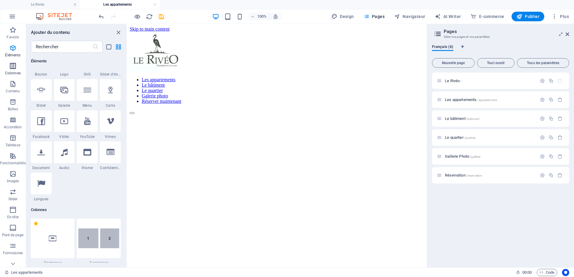
scroll to position [297, 0]
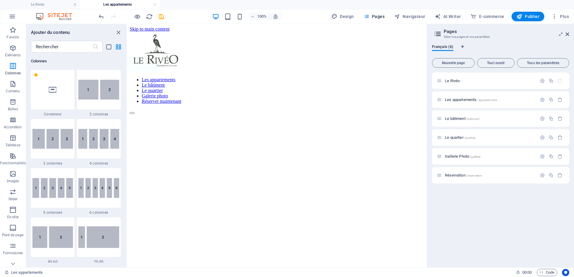
click at [26, 85] on div "Favoris 1 Star Titre principal 1 Star Conteneur Éléments 1 Star Titre principal…" at bounding box center [76, 158] width 101 height 210
click at [53, 85] on div at bounding box center [53, 90] width 44 height 40
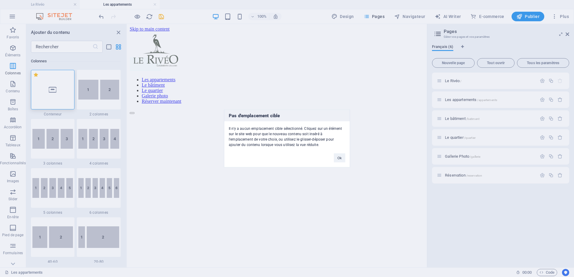
click at [53, 85] on div "Pas d'emplacement cible Il n'y a aucun emplacement cible sélectionné. Cliquez s…" at bounding box center [287, 138] width 574 height 277
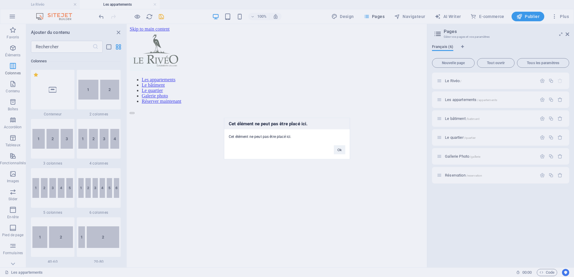
drag, startPoint x: 251, startPoint y: 188, endPoint x: 207, endPoint y: 188, distance: 44.2
click at [207, 188] on div "Cet élément ne peut pas être placé ici. Cet élément ne peut pas être placé ici.…" at bounding box center [287, 138] width 574 height 277
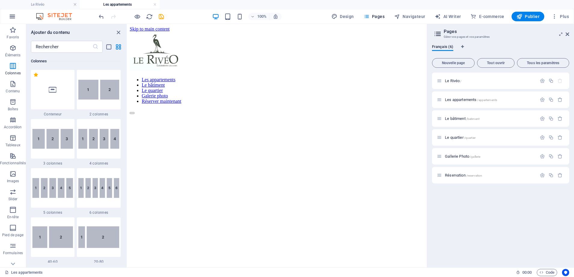
click at [13, 21] on button "button" at bounding box center [12, 16] width 14 height 14
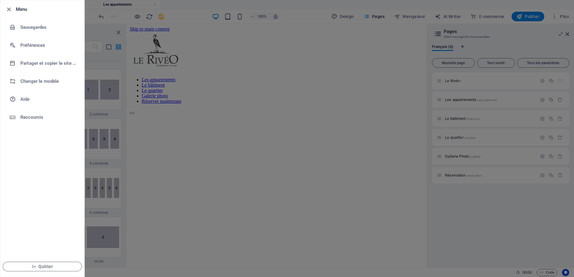
click at [227, 152] on div at bounding box center [287, 138] width 574 height 277
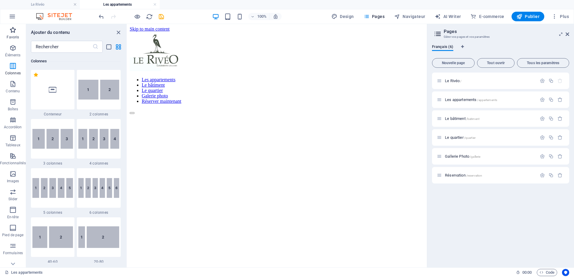
click at [13, 32] on icon "button" at bounding box center [12, 29] width 7 height 7
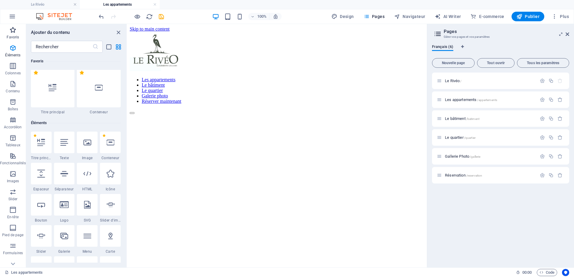
scroll to position [0, 0]
click at [43, 77] on div at bounding box center [53, 90] width 44 height 40
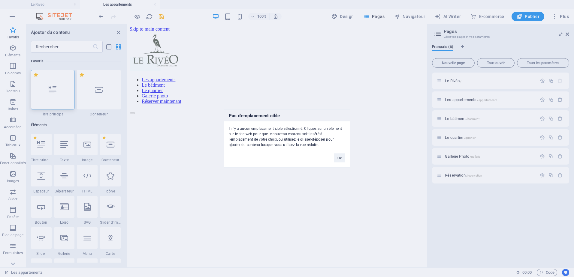
click at [89, 85] on div "Pas d'emplacement cible Il n'y a aucun emplacement cible sélectionné. Cliquez s…" at bounding box center [287, 138] width 574 height 277
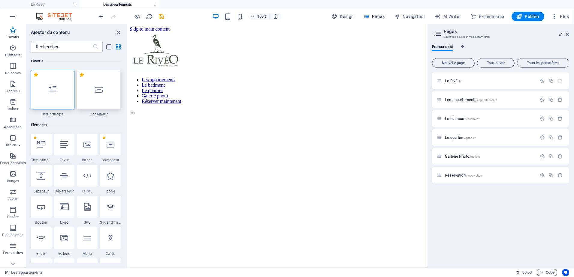
click at [108, 93] on div at bounding box center [99, 90] width 44 height 40
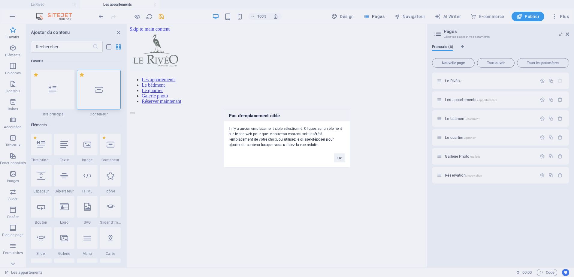
drag, startPoint x: 191, startPoint y: 158, endPoint x: 68, endPoint y: 136, distance: 124.2
click at [191, 158] on div "Pas d'emplacement cible Il n'y a aucun emplacement cible sélectionné. Cliquez s…" at bounding box center [287, 138] width 574 height 277
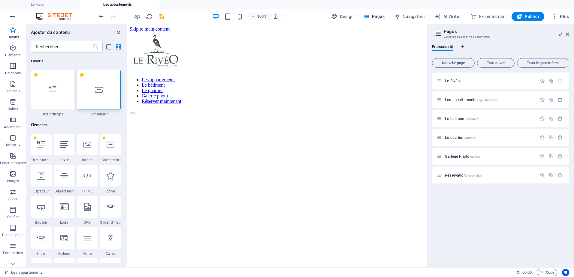
click at [17, 72] on p "Colonnes" at bounding box center [13, 73] width 16 height 5
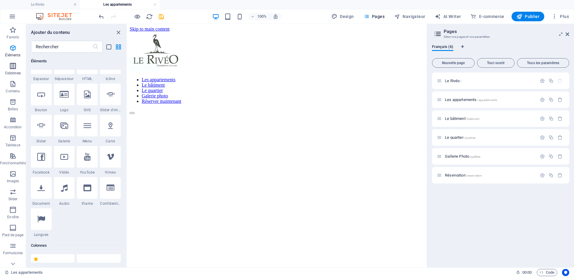
scroll to position [297, 0]
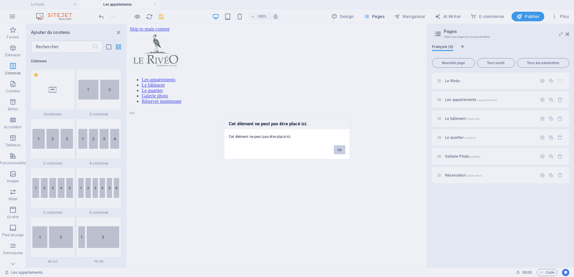
drag, startPoint x: 339, startPoint y: 150, endPoint x: 212, endPoint y: 126, distance: 129.1
click at [340, 150] on button "Ok" at bounding box center [339, 150] width 11 height 9
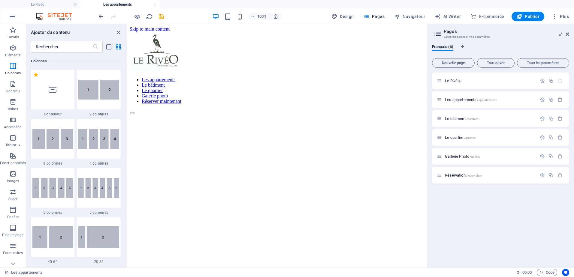
drag, startPoint x: 301, startPoint y: 147, endPoint x: 205, endPoint y: 139, distance: 96.4
drag, startPoint x: 205, startPoint y: 139, endPoint x: 228, endPoint y: 127, distance: 26.5
click at [228, 117] on html "Skip to main content Les appartements Le bâtiment Le quartier Galerie photo Rés…" at bounding box center [277, 70] width 300 height 93
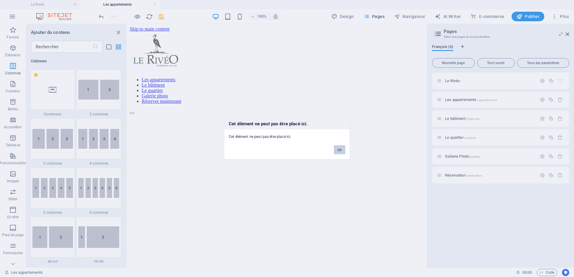
click at [341, 152] on button "Ok" at bounding box center [339, 150] width 11 height 9
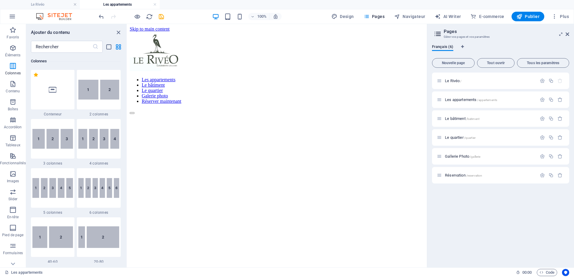
click at [250, 117] on html "Skip to main content Les appartements Le bâtiment Le quartier Galerie photo Rés…" at bounding box center [277, 70] width 300 height 93
click at [350, 114] on html "Skip to main content Les appartements Le bâtiment Le quartier Galerie photo Rés…" at bounding box center [277, 70] width 300 height 93
click at [121, 32] on icon "close panel" at bounding box center [118, 32] width 7 height 7
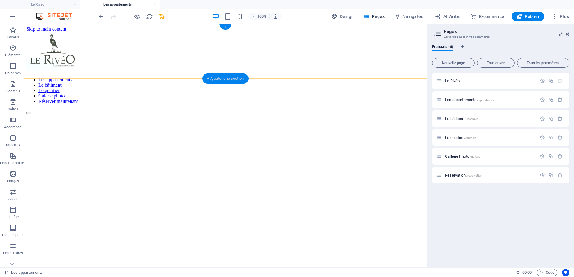
click at [230, 78] on div "+ Ajouter une section" at bounding box center [225, 79] width 46 height 10
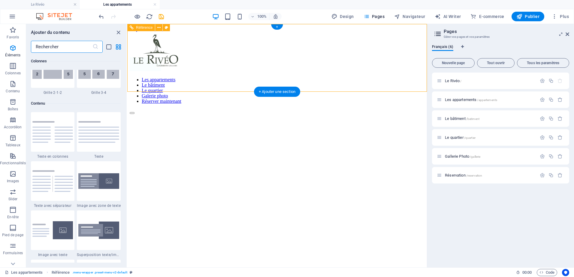
scroll to position [1051, 0]
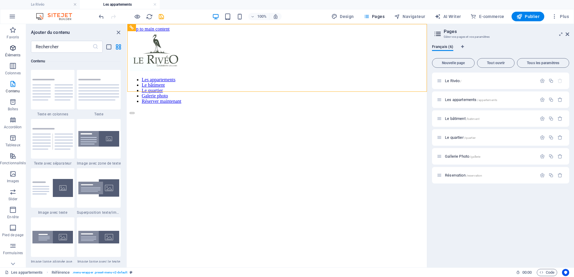
click at [13, 47] on icon "button" at bounding box center [12, 47] width 7 height 7
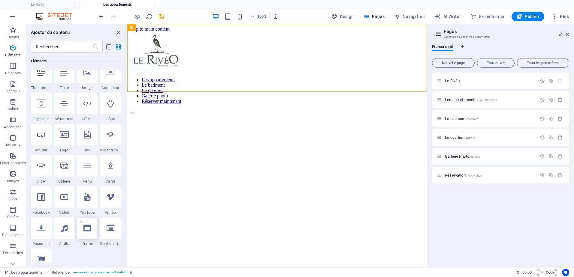
scroll to position [94, 0]
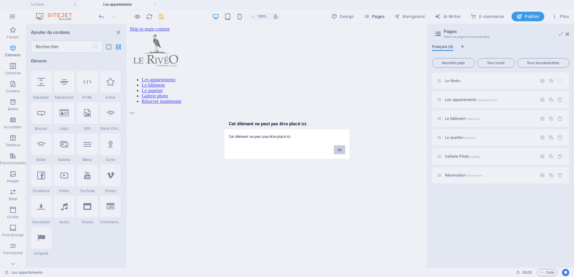
click at [341, 152] on button "Ok" at bounding box center [339, 150] width 11 height 9
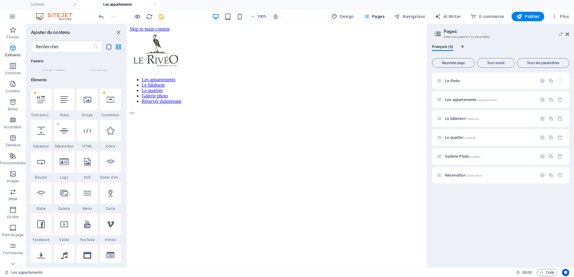
scroll to position [0, 0]
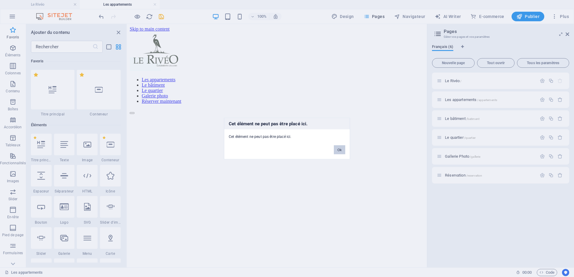
drag, startPoint x: 212, startPoint y: 125, endPoint x: 339, endPoint y: 149, distance: 129.6
click at [339, 149] on button "Ok" at bounding box center [339, 150] width 11 height 9
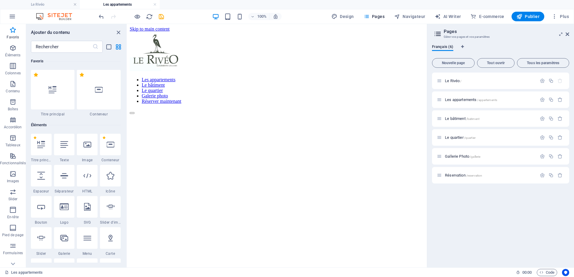
click at [147, 115] on html "Skip to main content Les appartements Le bâtiment Le quartier Galerie photo Rés…" at bounding box center [277, 70] width 300 height 93
click at [200, 117] on html "Skip to main content Les appartements Le bâtiment Le quartier Galerie photo Rés…" at bounding box center [277, 70] width 300 height 93
click at [119, 35] on icon "close panel" at bounding box center [118, 32] width 7 height 7
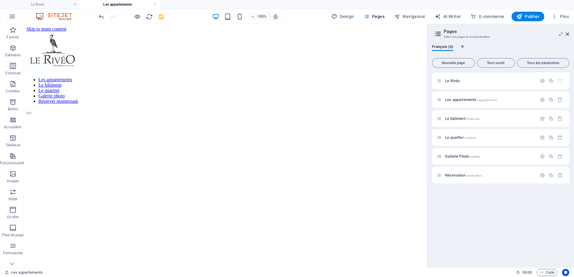
click at [79, 95] on html "Skip to main content Les appartements Le bâtiment Le quartier Galerie photo Rés…" at bounding box center [225, 70] width 403 height 93
click at [224, 77] on div "+ Ajouter une section" at bounding box center [225, 79] width 46 height 10
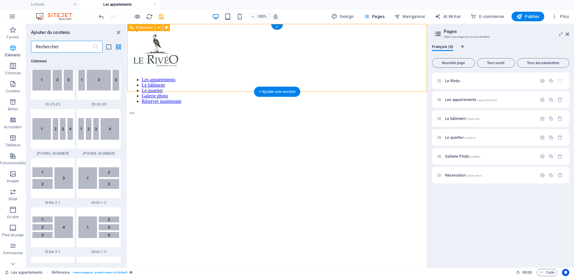
scroll to position [1051, 0]
